Goal: Information Seeking & Learning: Learn about a topic

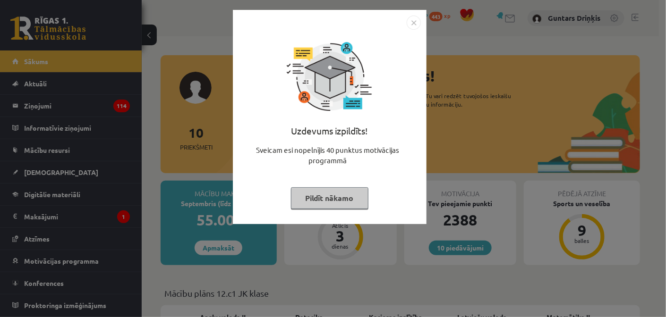
click at [411, 23] on img "Close" at bounding box center [414, 23] width 14 height 14
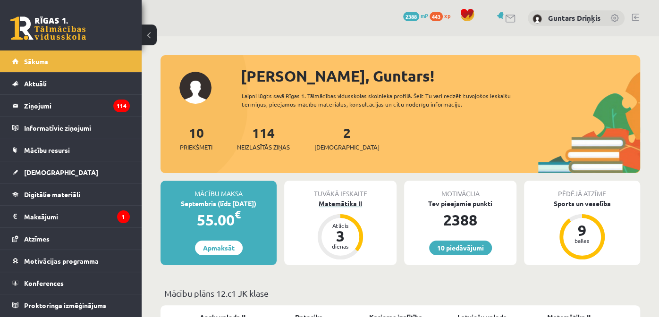
click at [347, 207] on div "Matemātika II" at bounding box center [340, 204] width 112 height 10
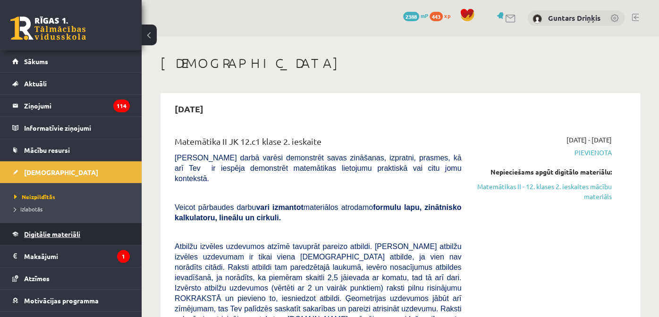
click at [29, 240] on link "Digitālie materiāli" at bounding box center [71, 234] width 118 height 22
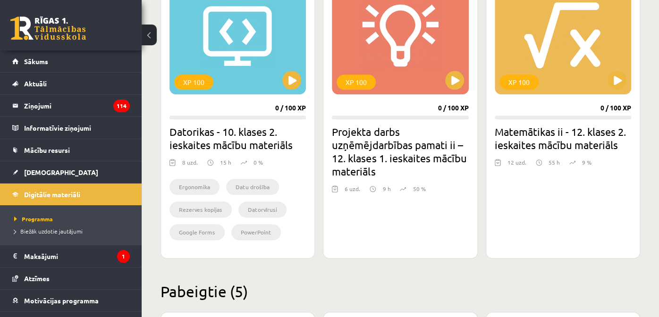
scroll to position [601, 0]
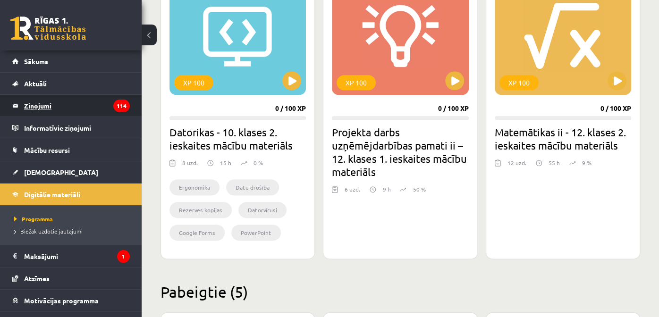
click at [42, 109] on legend "Ziņojumi 114" at bounding box center [77, 106] width 106 height 22
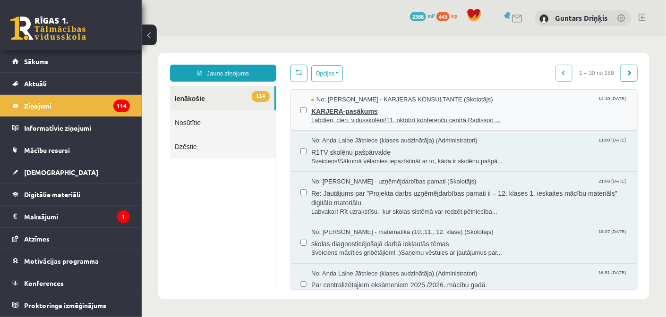
click at [379, 119] on span "Labdien, cien. vidusskolēni!11. oktobrī konferenču centrā Radisson ..." at bounding box center [469, 120] width 316 height 9
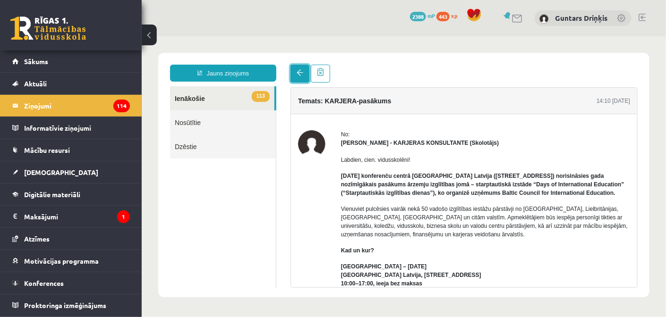
click at [293, 78] on link at bounding box center [299, 73] width 19 height 18
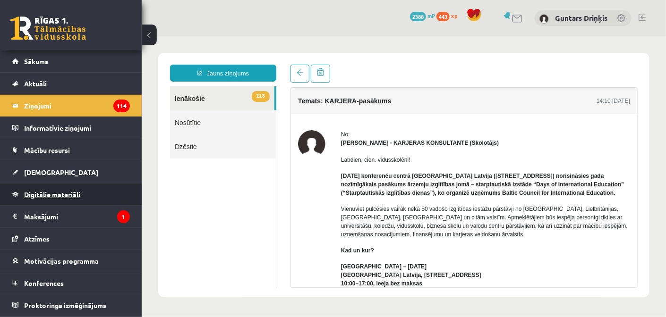
click at [35, 185] on link "Digitālie materiāli" at bounding box center [71, 195] width 118 height 22
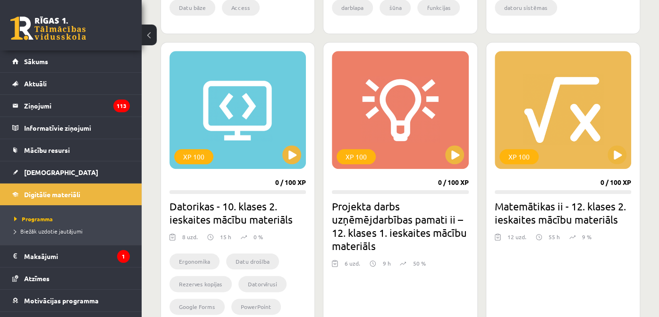
scroll to position [526, 0]
click at [617, 159] on button at bounding box center [617, 154] width 19 height 19
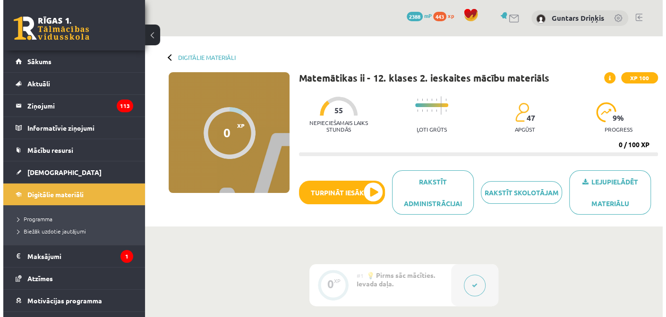
scroll to position [246, 0]
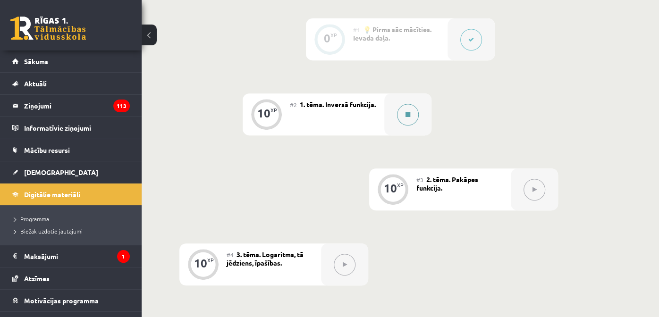
click at [412, 115] on button at bounding box center [408, 115] width 22 height 22
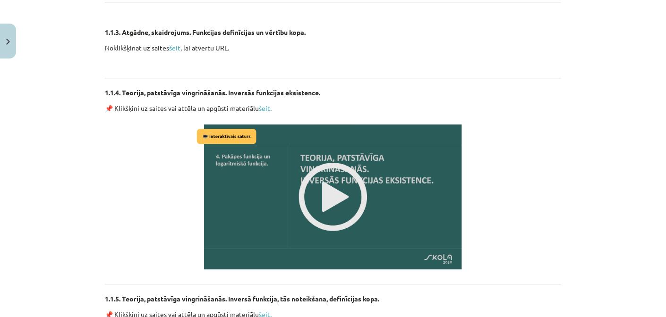
scroll to position [902, 0]
click at [319, 163] on img at bounding box center [333, 197] width 277 height 156
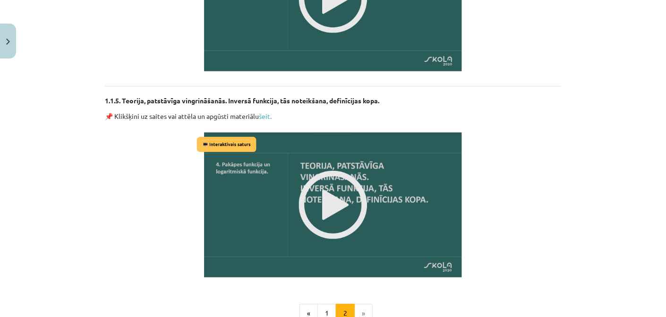
scroll to position [1101, 0]
